Goal: Task Accomplishment & Management: Use online tool/utility

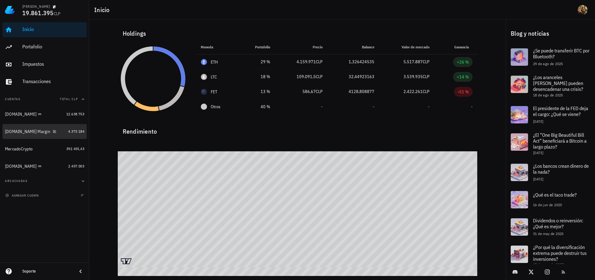
click at [23, 132] on div "[DOMAIN_NAME] Margin" at bounding box center [27, 131] width 45 height 5
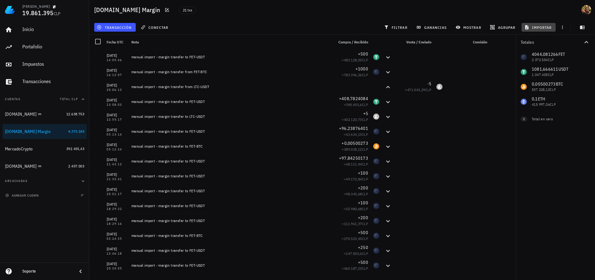
click at [540, 28] on span "importar" at bounding box center [539, 27] width 26 height 5
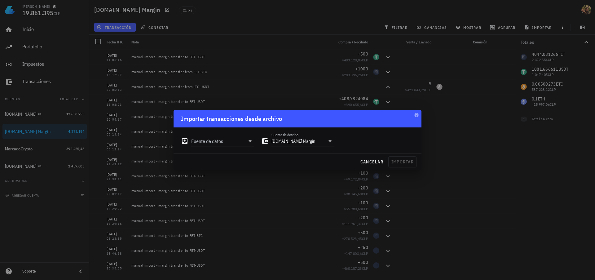
click at [233, 143] on input "Fuente de datos" at bounding box center [218, 141] width 54 height 10
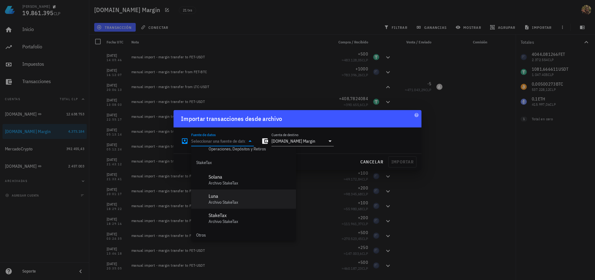
scroll to position [259, 0]
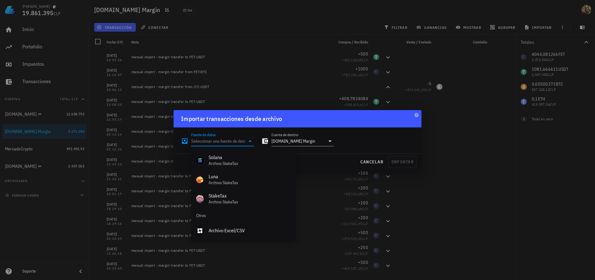
click at [244, 228] on div "Archivo Excel/CSV" at bounding box center [250, 231] width 82 height 6
type input "Archivo Excel/CSV"
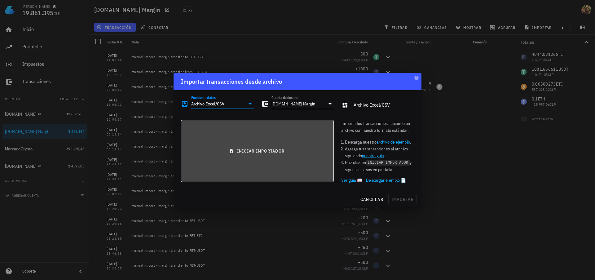
click at [269, 148] on span "iniciar importador" at bounding box center [257, 151] width 142 height 6
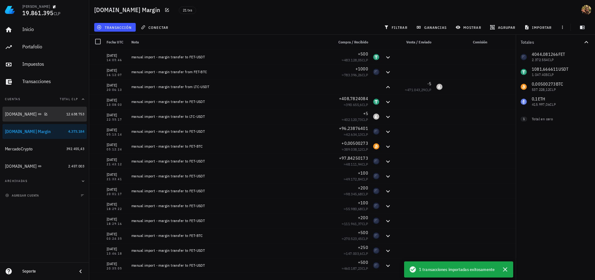
click at [17, 114] on div "[DOMAIN_NAME]" at bounding box center [21, 114] width 32 height 5
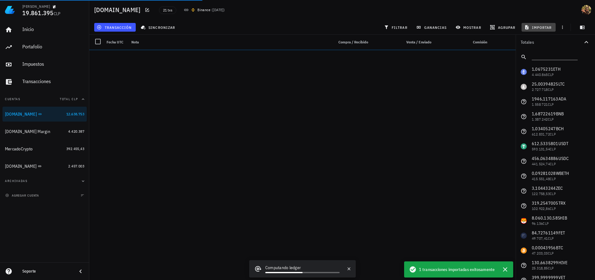
click at [540, 27] on span "importar" at bounding box center [539, 27] width 26 height 5
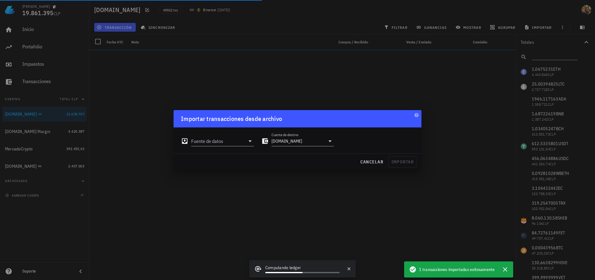
click at [209, 138] on input "Fuente de datos" at bounding box center [218, 141] width 54 height 10
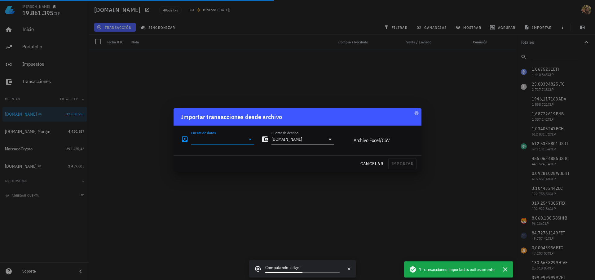
type input "Archivo Excel/CSV"
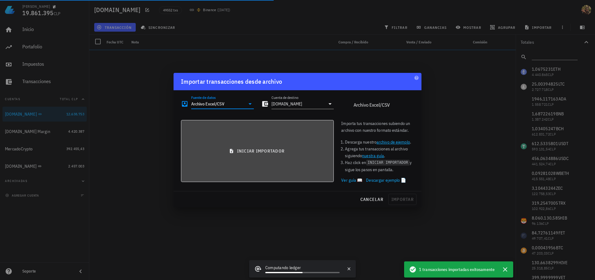
click at [264, 152] on span "iniciar importador" at bounding box center [257, 151] width 142 height 6
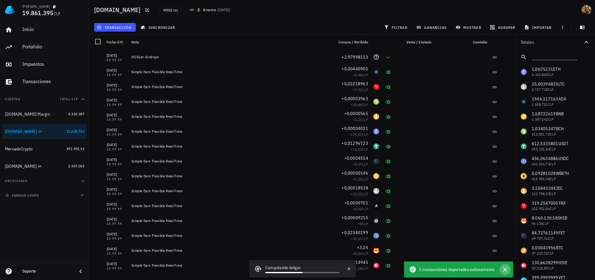
click at [505, 270] on icon "button" at bounding box center [505, 269] width 4 height 4
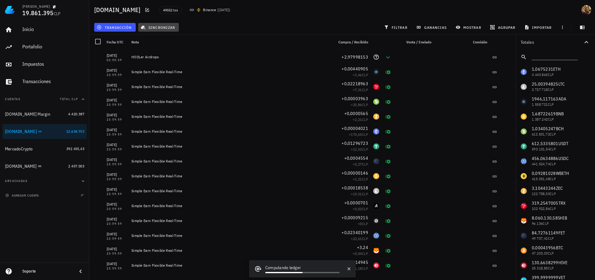
click at [164, 30] on button "sincronizar" at bounding box center [158, 27] width 41 height 9
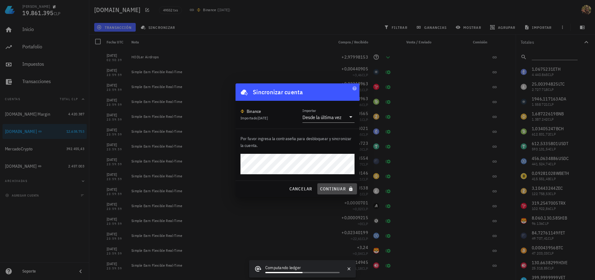
click at [334, 190] on span "continuar" at bounding box center [337, 189] width 35 height 6
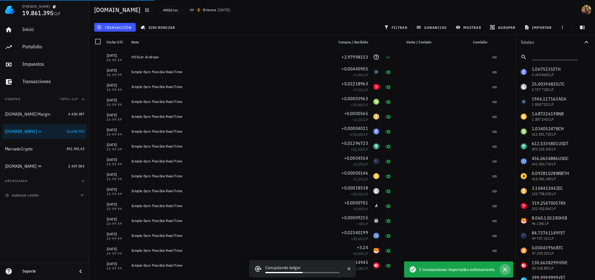
click at [507, 271] on icon "button" at bounding box center [505, 269] width 4 height 4
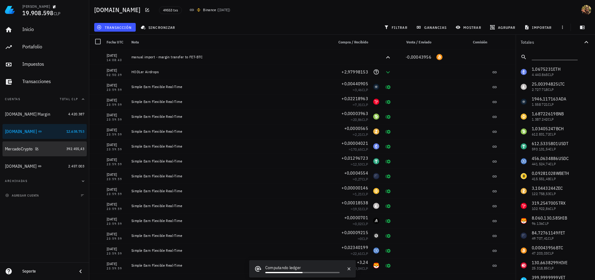
click at [15, 149] on div "MercadoCrypto" at bounding box center [19, 148] width 28 height 5
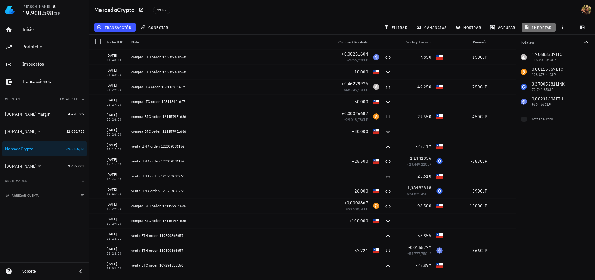
click at [535, 27] on span "importar" at bounding box center [539, 27] width 26 height 5
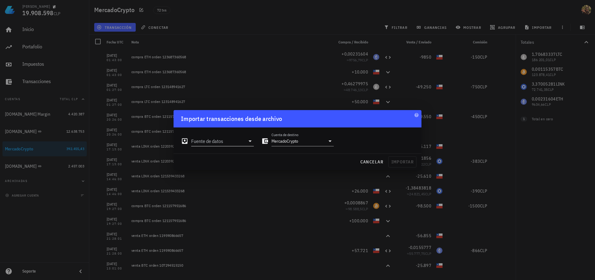
click at [226, 144] on input "Fuente de datos" at bounding box center [218, 141] width 54 height 10
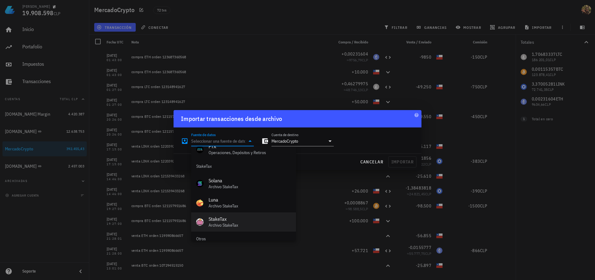
scroll to position [259, 0]
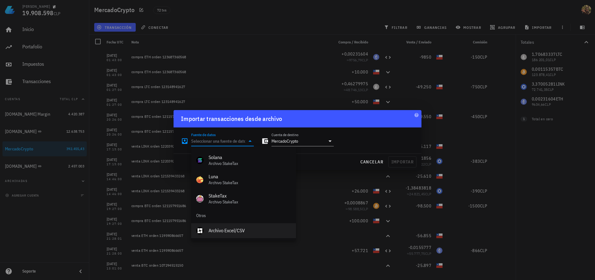
click at [235, 230] on div "Archivo Excel/CSV" at bounding box center [250, 231] width 82 height 6
type input "Archivo Excel/CSV"
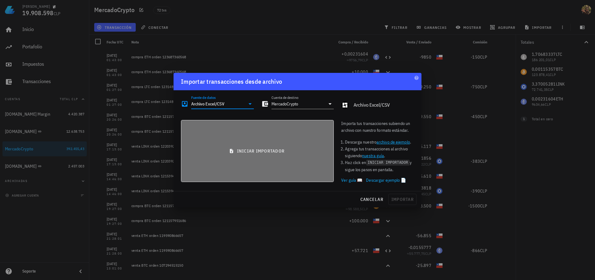
click at [243, 152] on span "iniciar importador" at bounding box center [257, 151] width 142 height 6
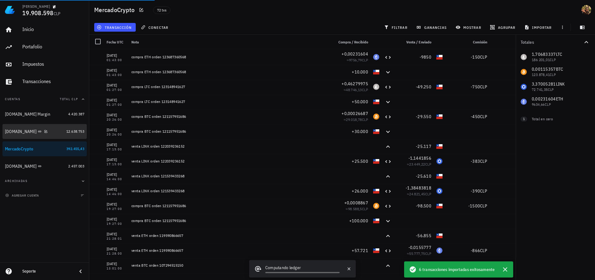
drag, startPoint x: 16, startPoint y: 134, endPoint x: 198, endPoint y: 119, distance: 183.5
click at [16, 134] on div "[DOMAIN_NAME]" at bounding box center [34, 132] width 59 height 6
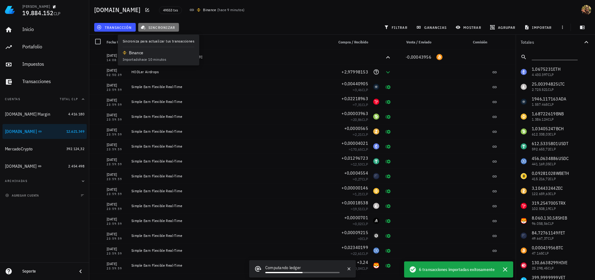
click at [167, 28] on span "sincronizar" at bounding box center [158, 27] width 33 height 5
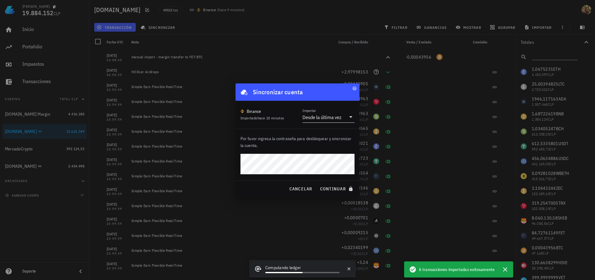
click at [331, 117] on div "Desde la última vez" at bounding box center [322, 117] width 39 height 6
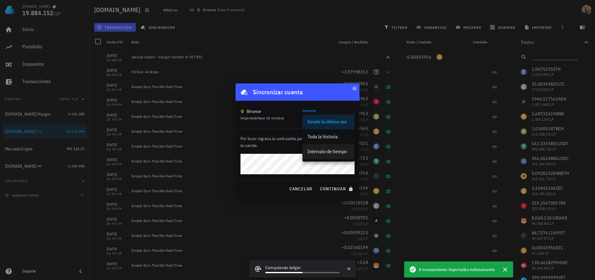
click at [335, 154] on div "Intervalo de tiempo" at bounding box center [329, 151] width 42 height 6
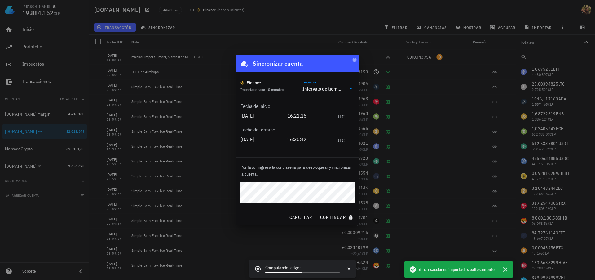
click at [263, 117] on input "2025-09-05" at bounding box center [263, 116] width 44 height 10
type input "2025-09-01"
click at [336, 217] on span "continuar" at bounding box center [337, 218] width 35 height 6
